Goal: Obtain resource: Obtain resource

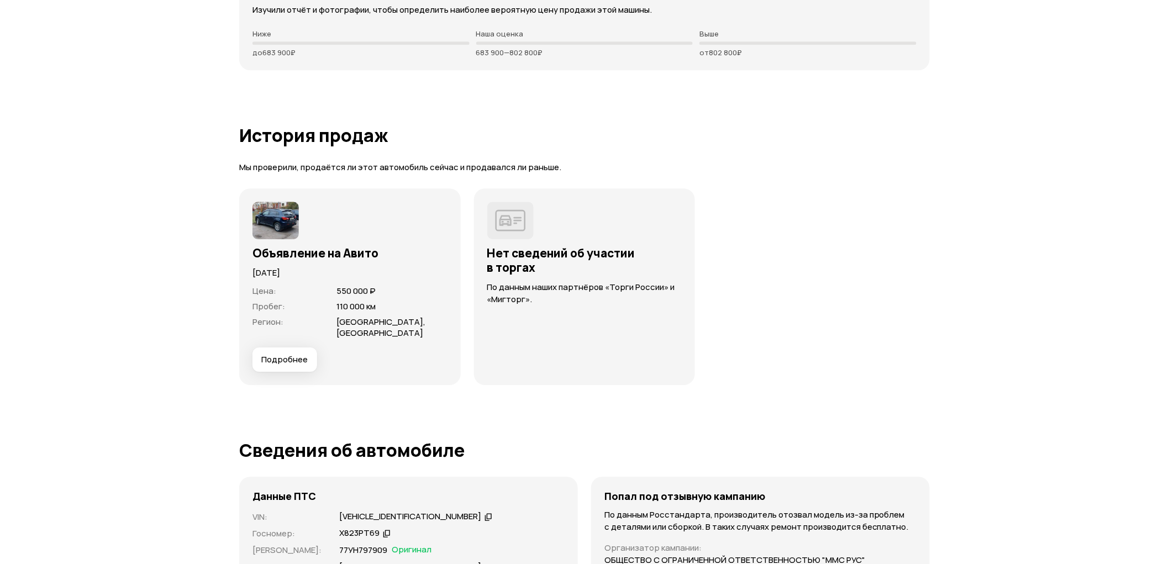
scroll to position [3008, 0]
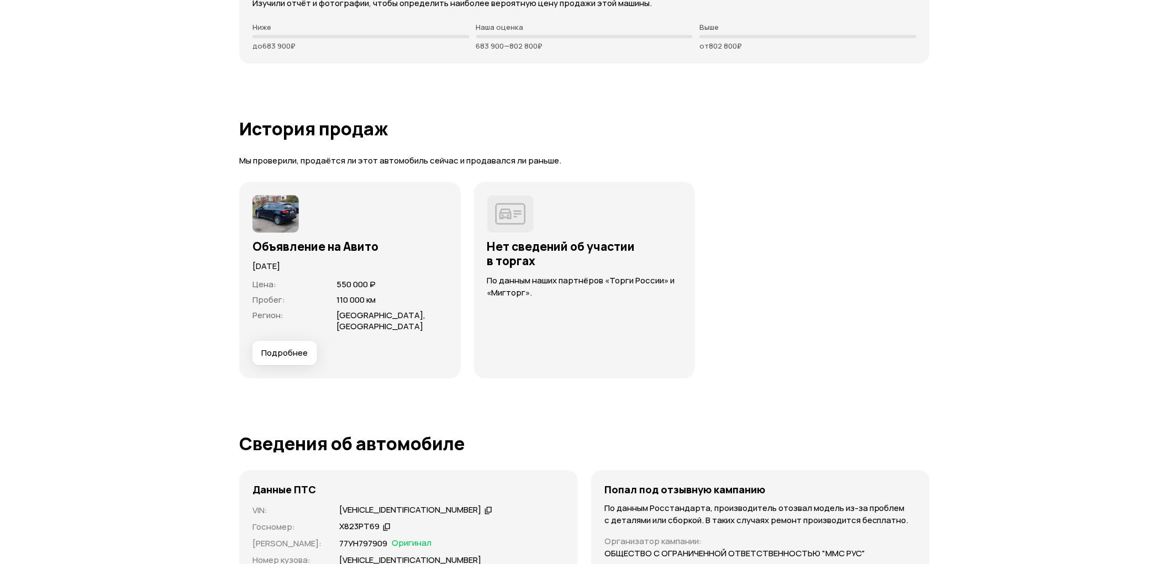
click at [302, 347] on span "Подробнее" at bounding box center [284, 352] width 46 height 11
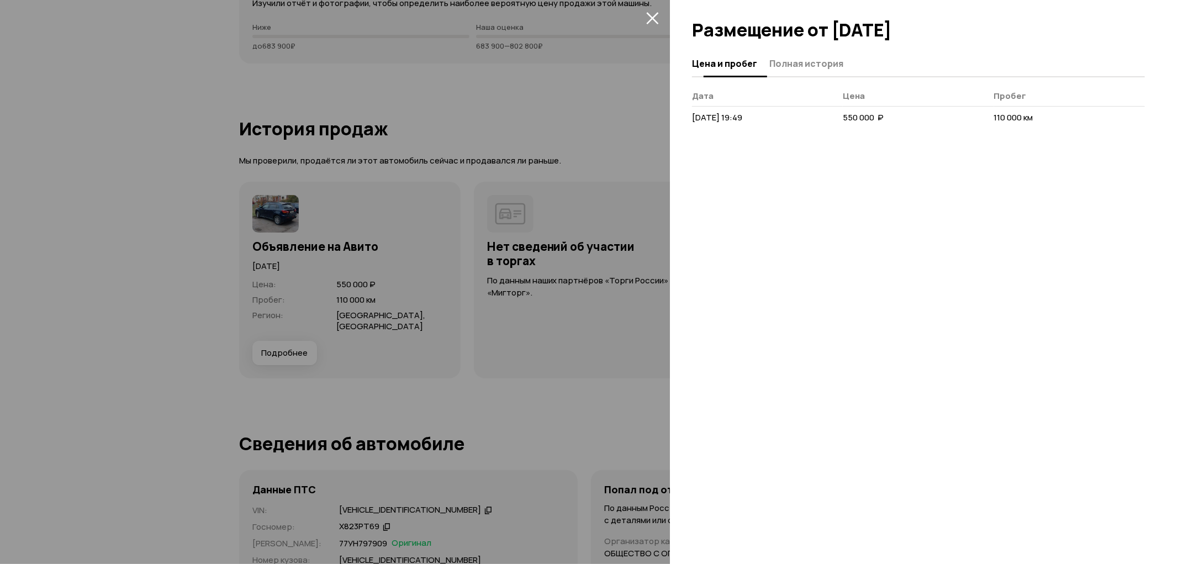
click at [799, 63] on span "Полная история" at bounding box center [807, 63] width 74 height 11
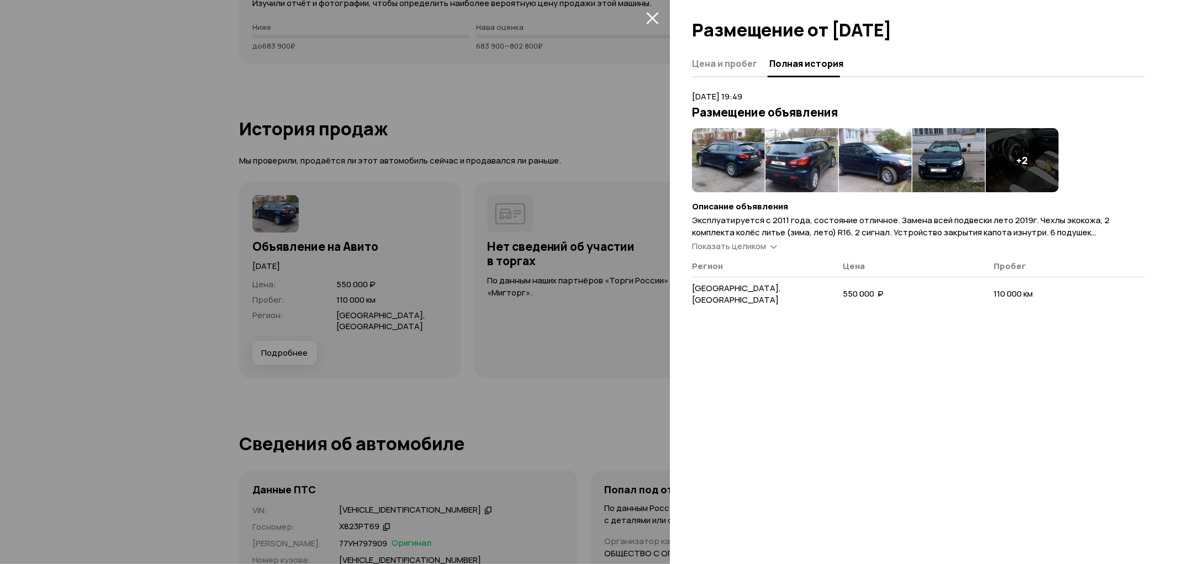
click at [749, 245] on span "Показать целиком" at bounding box center [729, 246] width 74 height 12
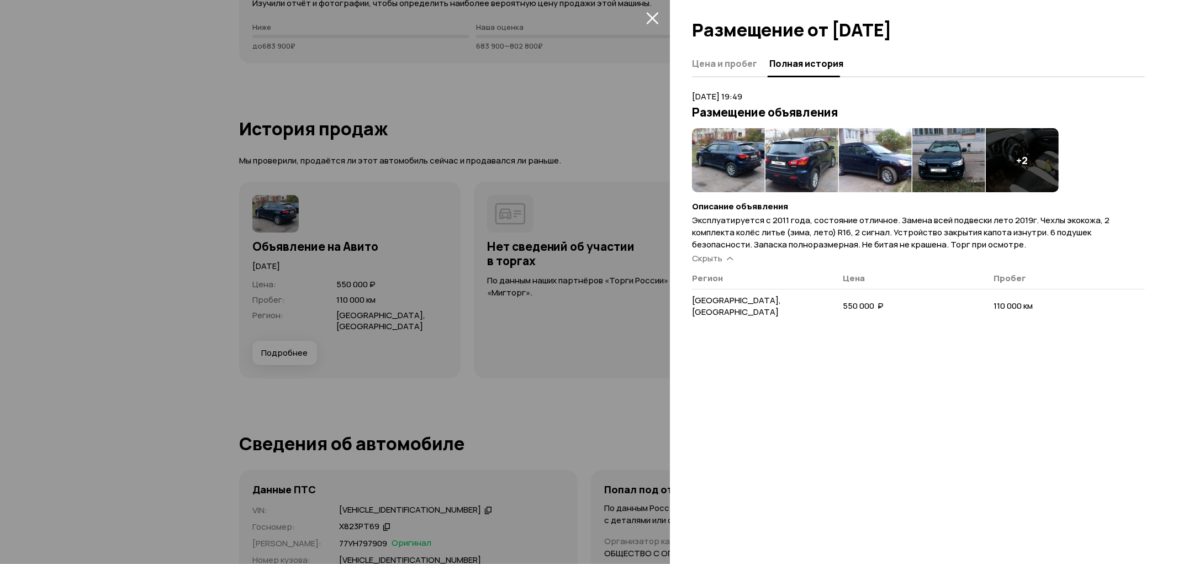
click at [742, 155] on img at bounding box center [728, 160] width 73 height 64
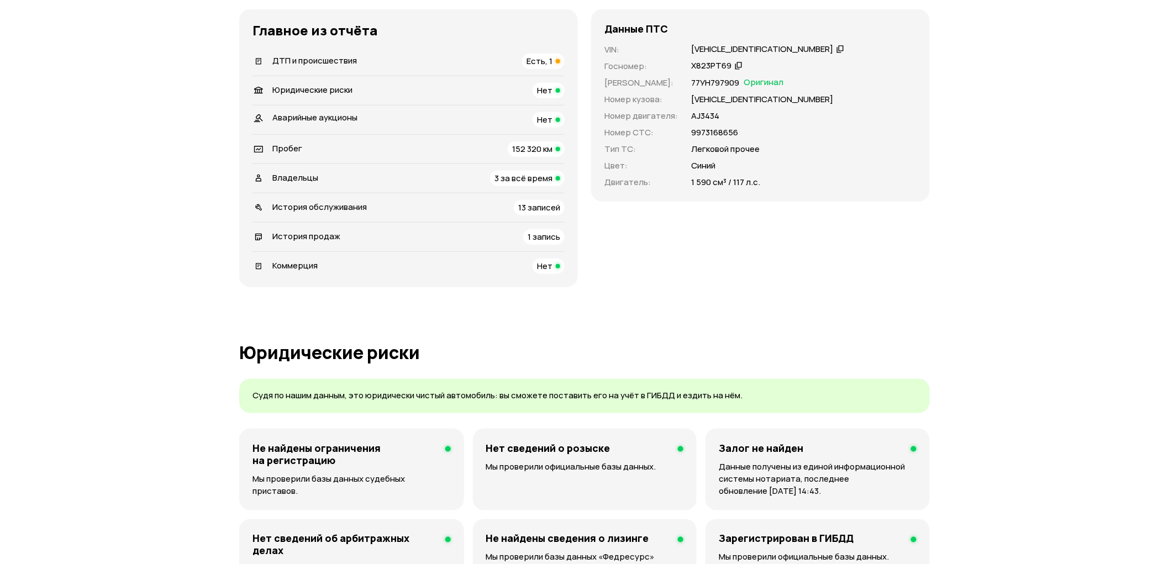
scroll to position [0, 0]
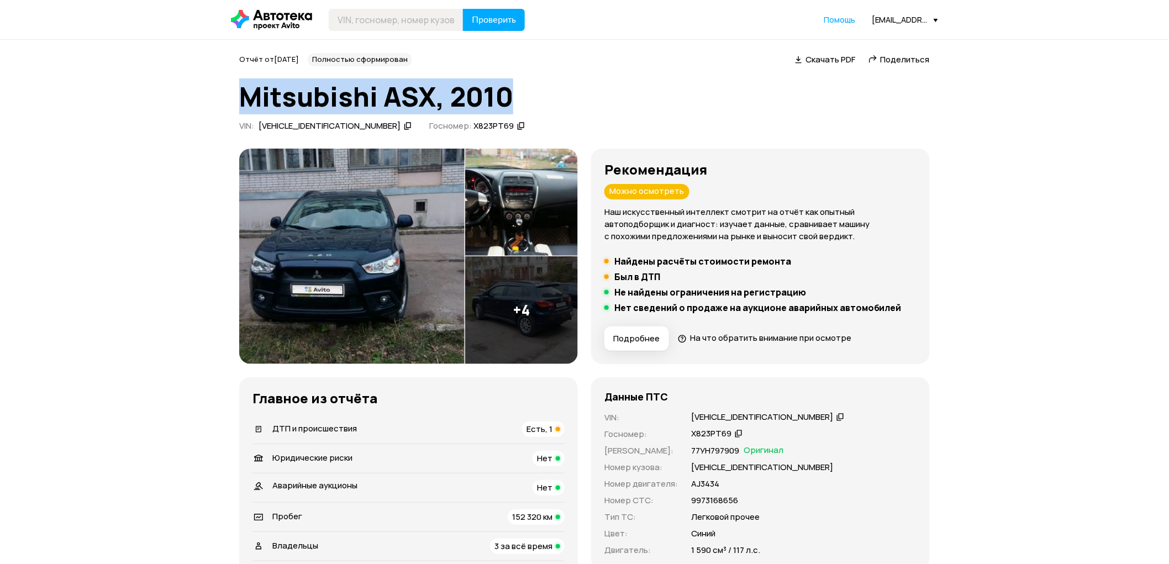
drag, startPoint x: 233, startPoint y: 92, endPoint x: 531, endPoint y: 83, distance: 297.9
copy h1 "Mitsubishi ASX, 2010"
